Goal: Information Seeking & Learning: Check status

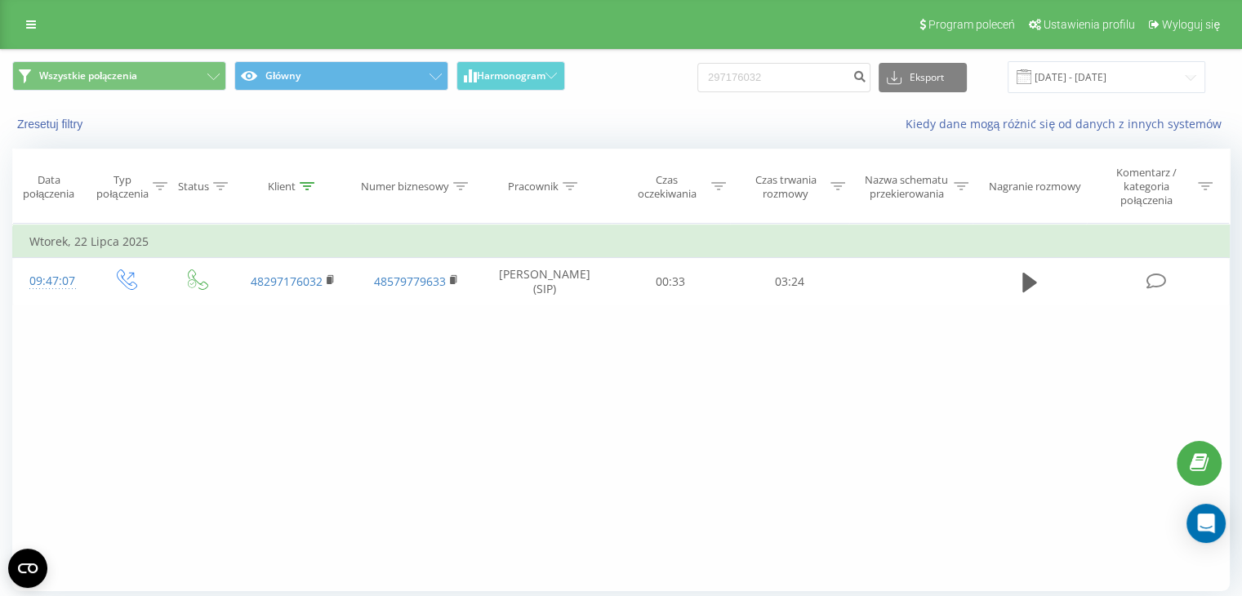
click at [755, 72] on input "297176032" at bounding box center [784, 77] width 173 height 29
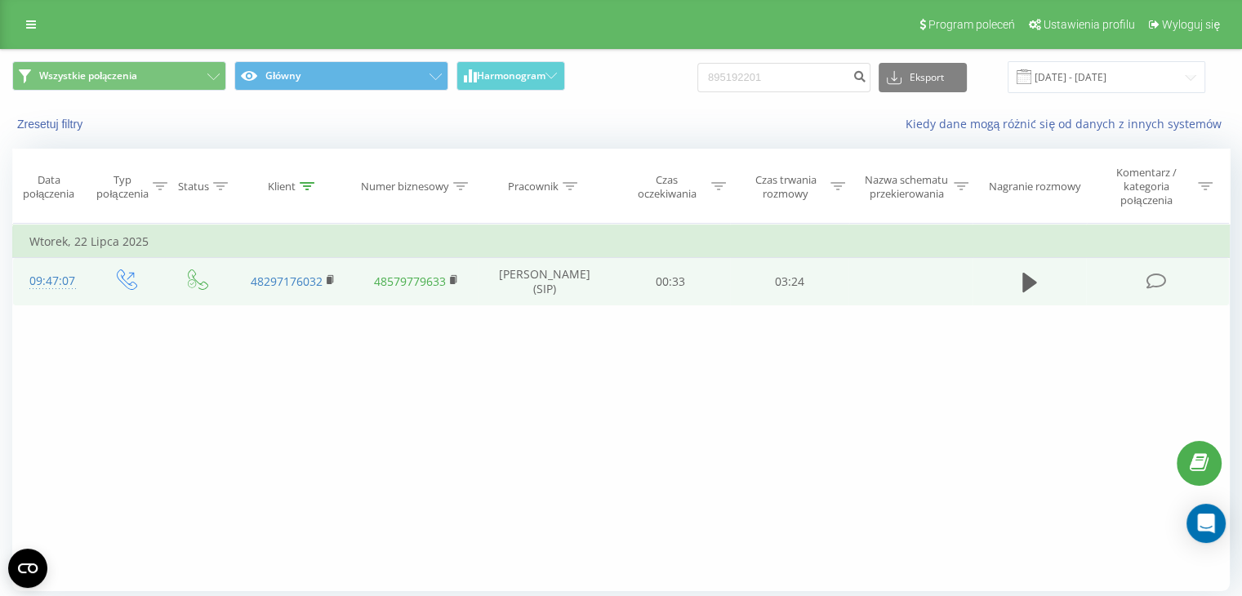
type input "895192201"
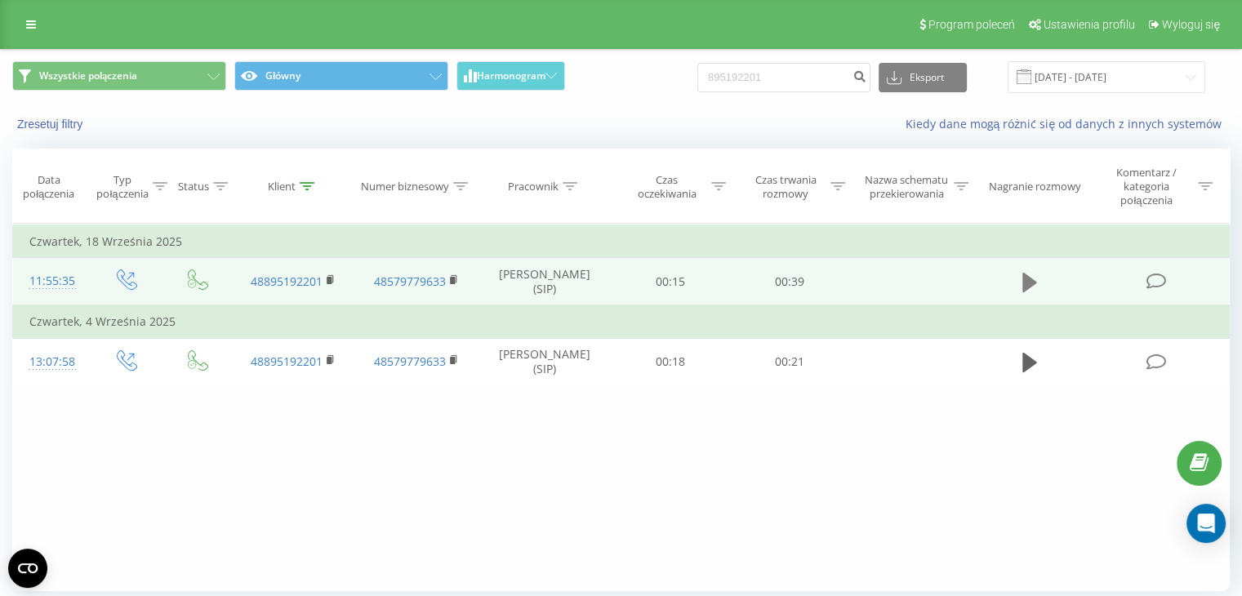
click at [1029, 279] on icon at bounding box center [1030, 283] width 15 height 20
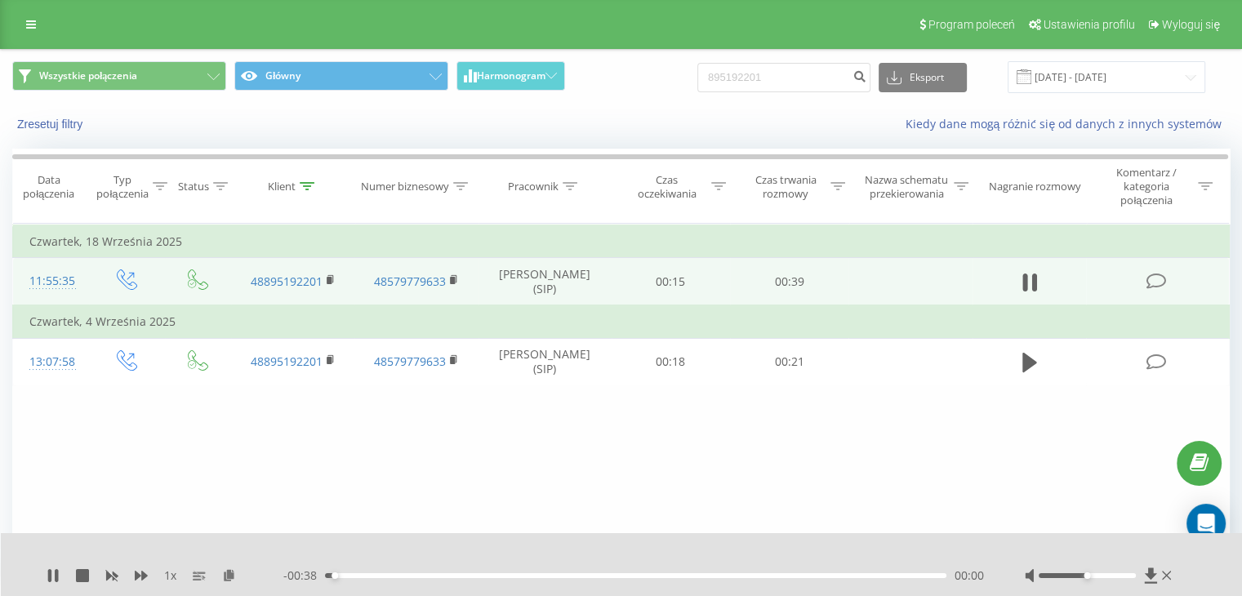
click at [168, 574] on span "1 x" at bounding box center [170, 576] width 12 height 16
click at [154, 573] on div "1 x" at bounding box center [165, 576] width 237 height 16
click at [149, 573] on div "1 x" at bounding box center [165, 576] width 237 height 16
click at [147, 573] on icon at bounding box center [141, 575] width 13 height 13
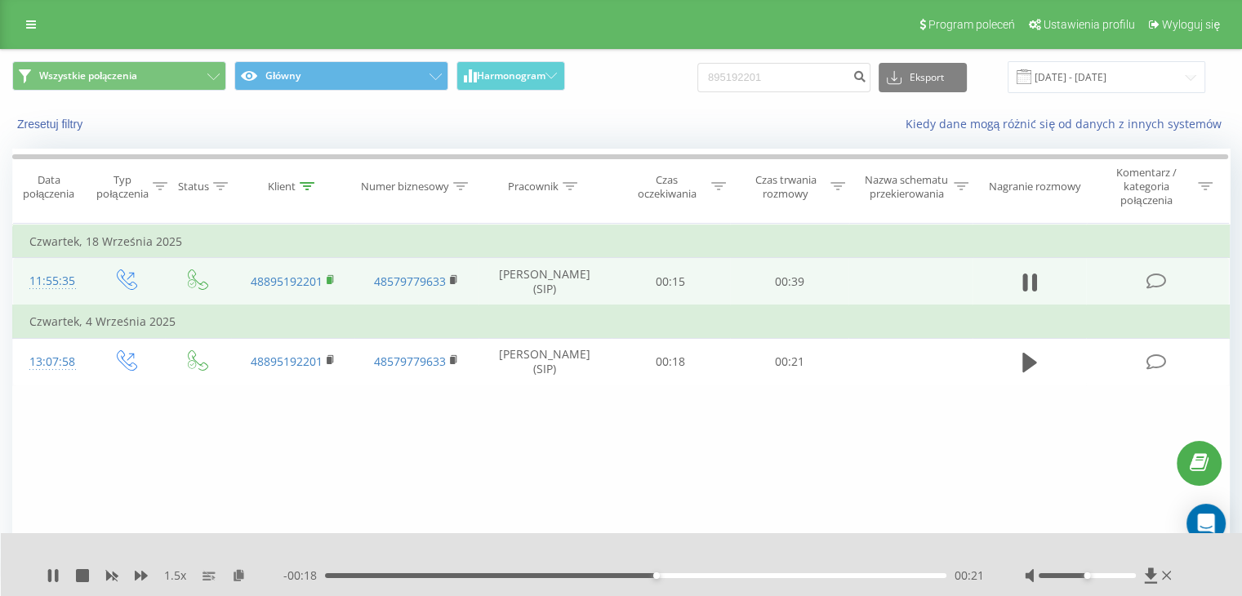
click at [332, 275] on icon at bounding box center [331, 279] width 9 height 11
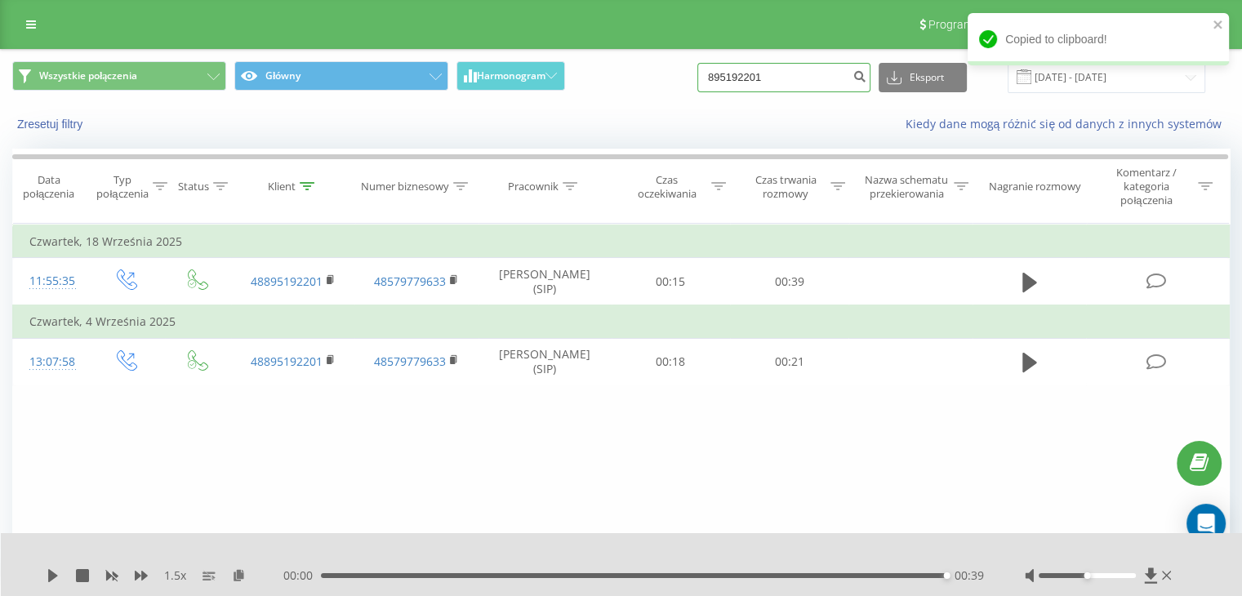
click at [761, 80] on input "895192201" at bounding box center [784, 77] width 173 height 29
paste input "247221190"
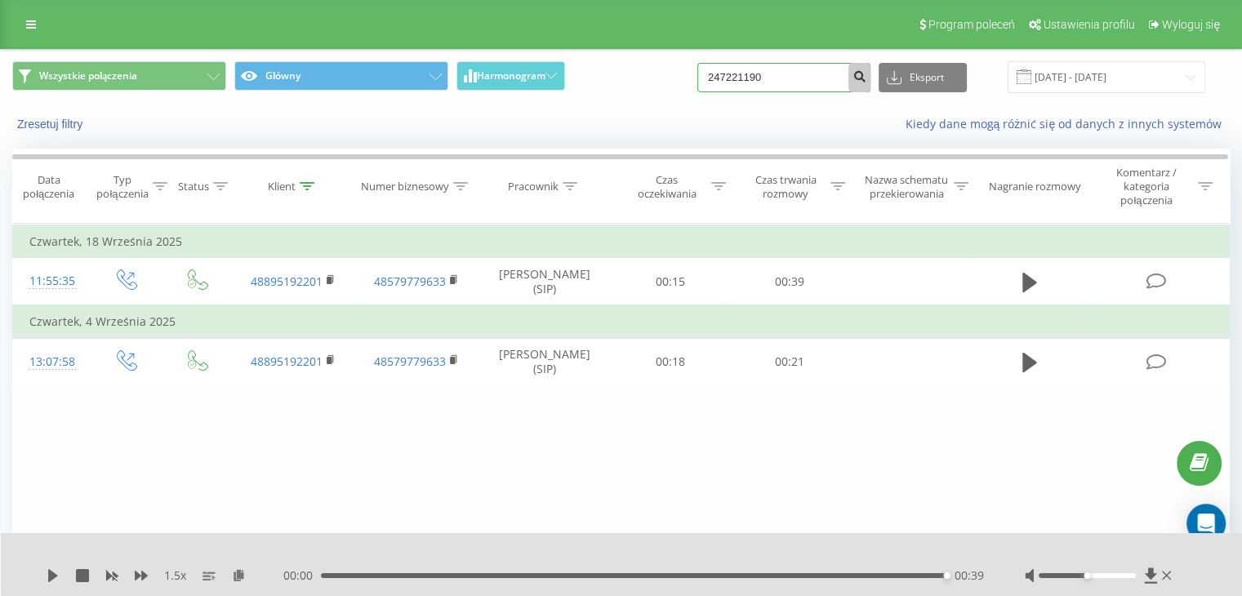
type input "247221190"
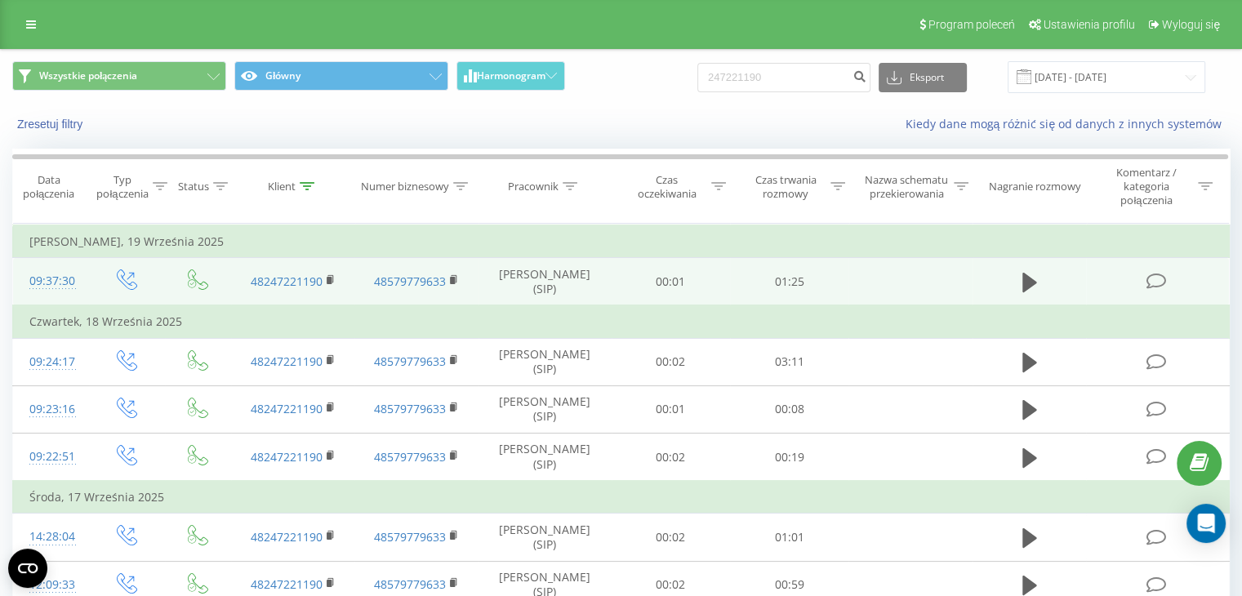
click at [1016, 288] on td at bounding box center [1030, 282] width 114 height 48
click at [1033, 283] on icon at bounding box center [1030, 283] width 15 height 20
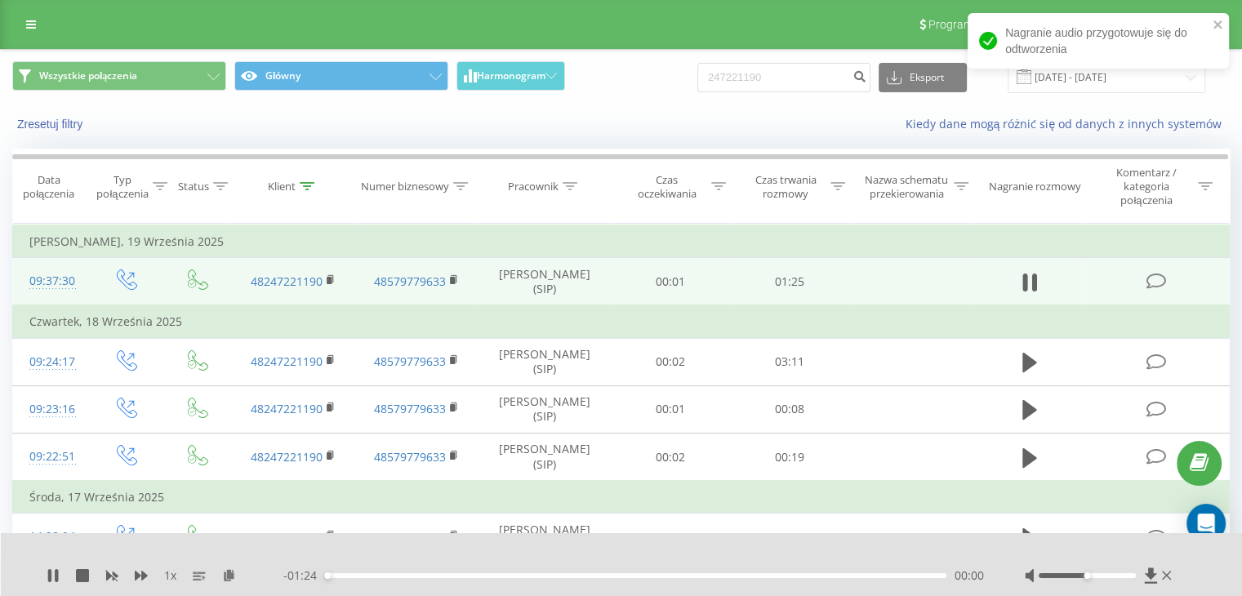
click at [141, 568] on div "1 x" at bounding box center [165, 576] width 237 height 16
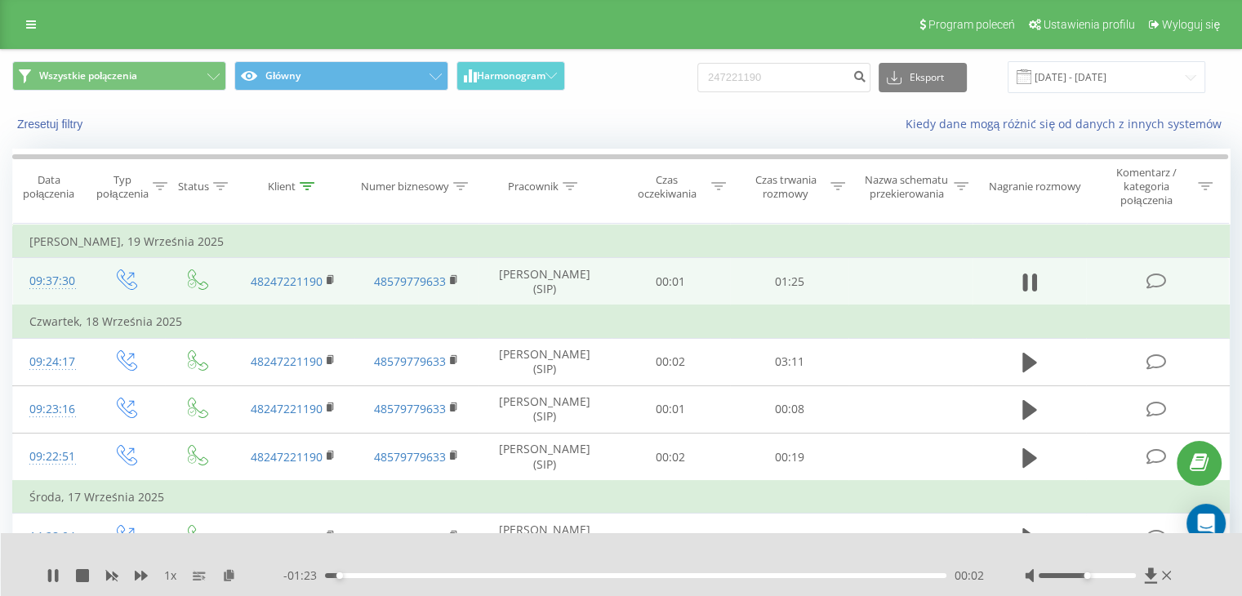
click at [141, 568] on div "1 x" at bounding box center [165, 576] width 237 height 16
click at [145, 573] on icon at bounding box center [141, 576] width 13 height 10
click at [614, 578] on div "00:28" at bounding box center [636, 575] width 622 height 5
